Goal: Transaction & Acquisition: Purchase product/service

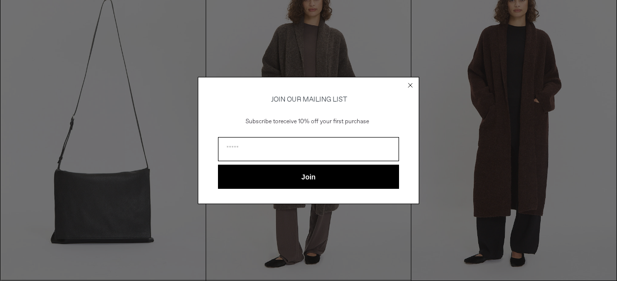
click at [409, 80] on circle "Close dialog" at bounding box center [410, 84] width 9 height 9
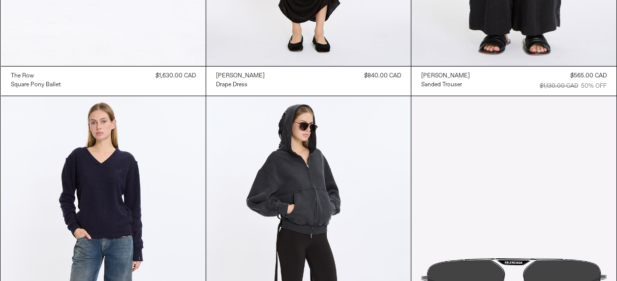
scroll to position [10410, 0]
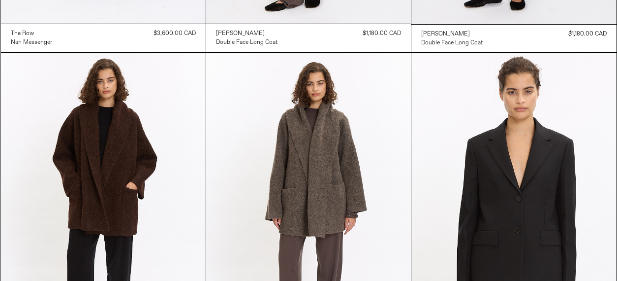
scroll to position [426, 0]
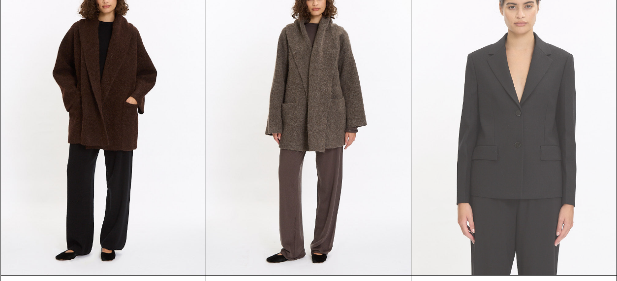
click at [533, 151] on at bounding box center [514, 122] width 205 height 308
